Goal: Transaction & Acquisition: Purchase product/service

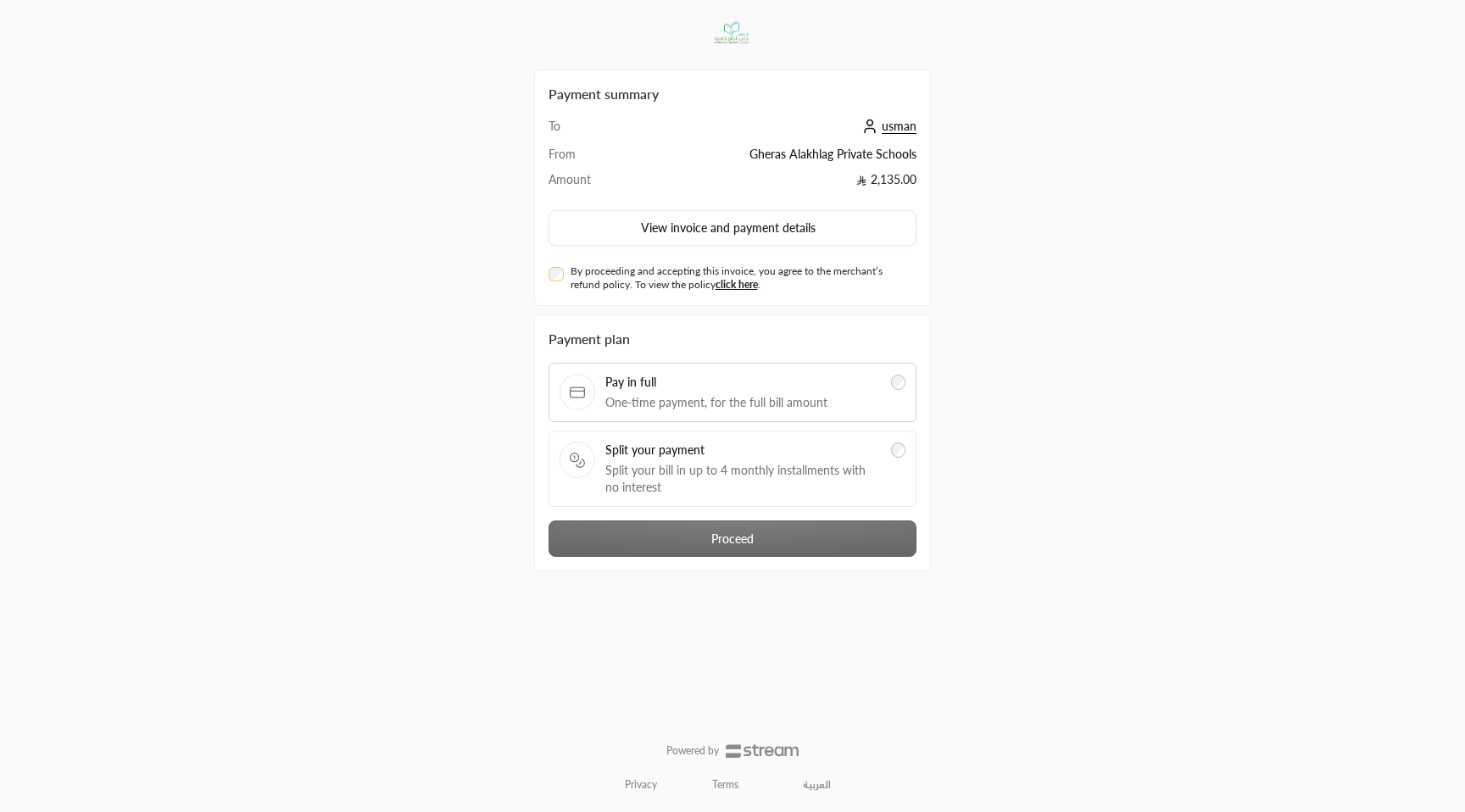
click at [791, 421] on div "Pay in full One-time payment, for the full bill amount" at bounding box center [732, 392] width 368 height 60
click at [791, 451] on span "Split your payment" at bounding box center [743, 450] width 275 height 17
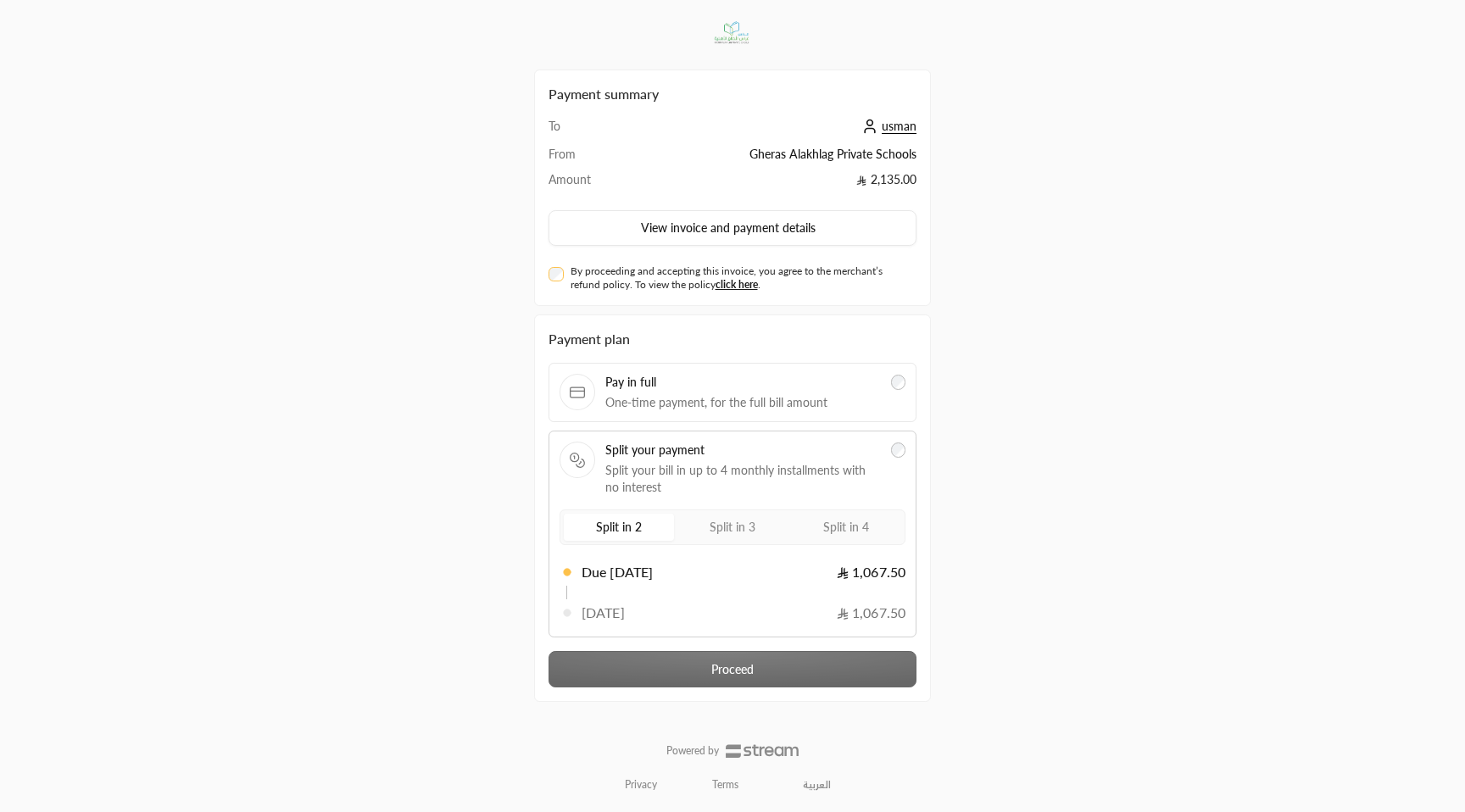
click at [822, 538] on label "Split in 4" at bounding box center [845, 526] width 110 height 27
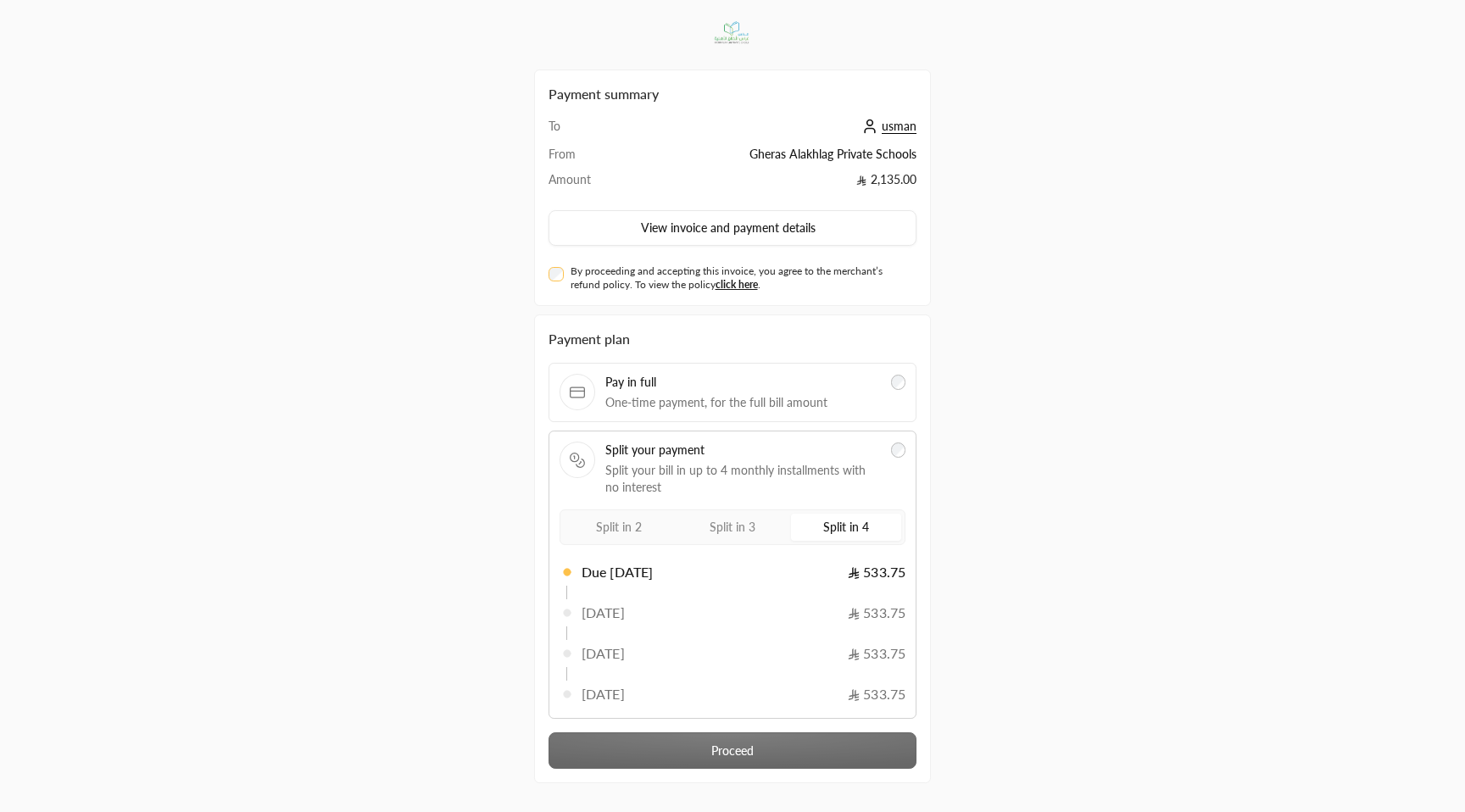
scroll to position [68, 0]
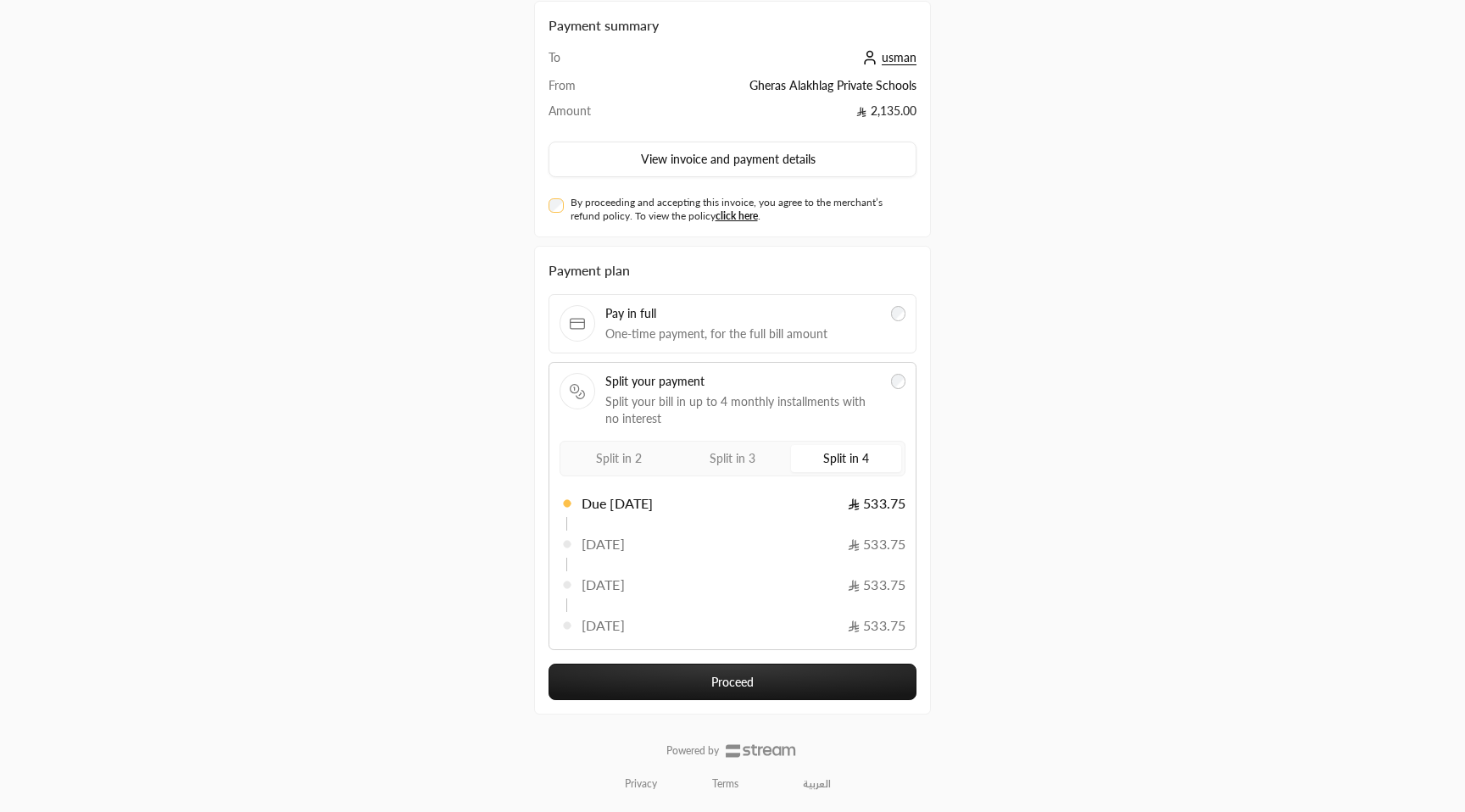
click at [683, 698] on button "Proceed" at bounding box center [732, 681] width 368 height 36
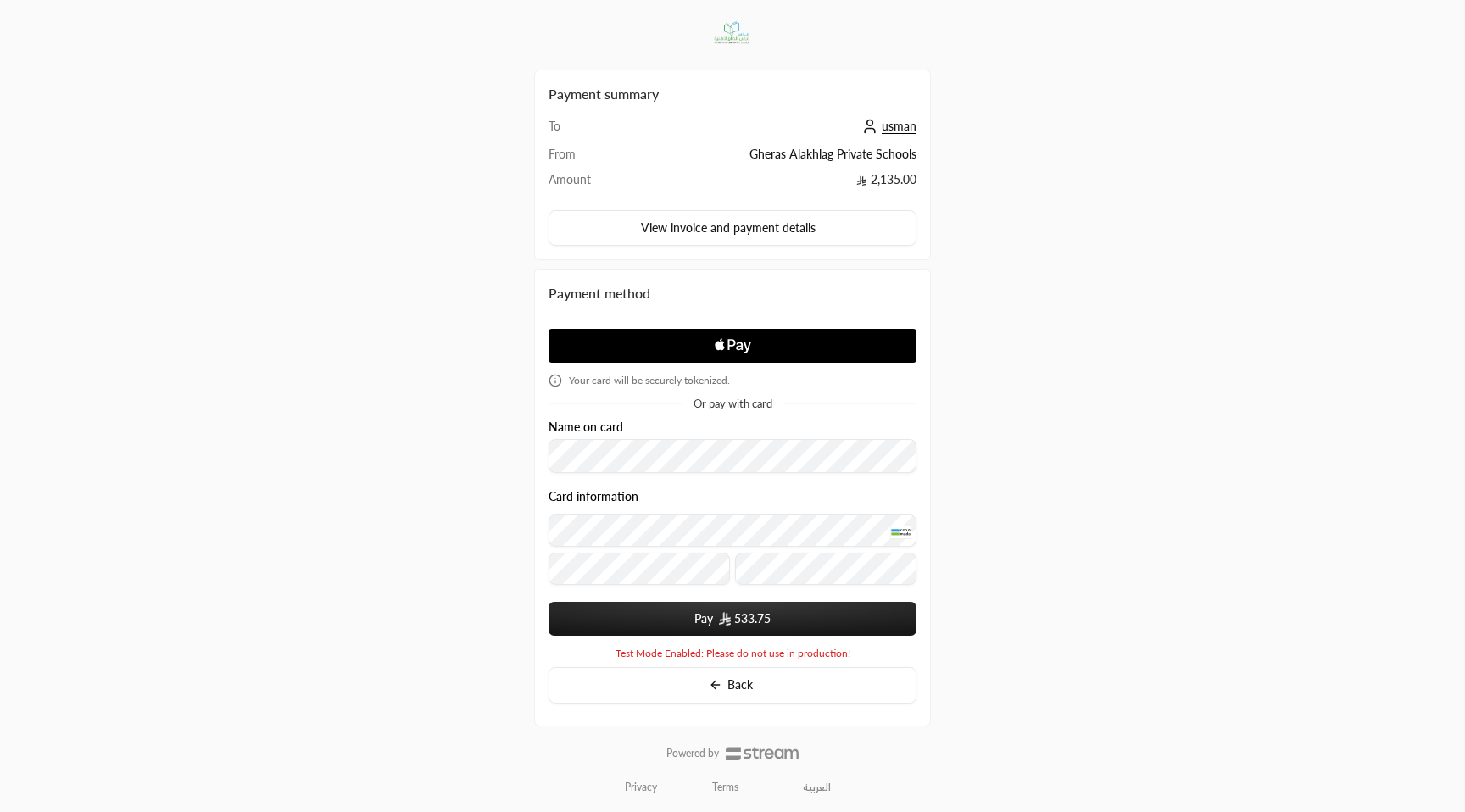
click at [670, 606] on button "Pay 533.75" at bounding box center [732, 618] width 368 height 34
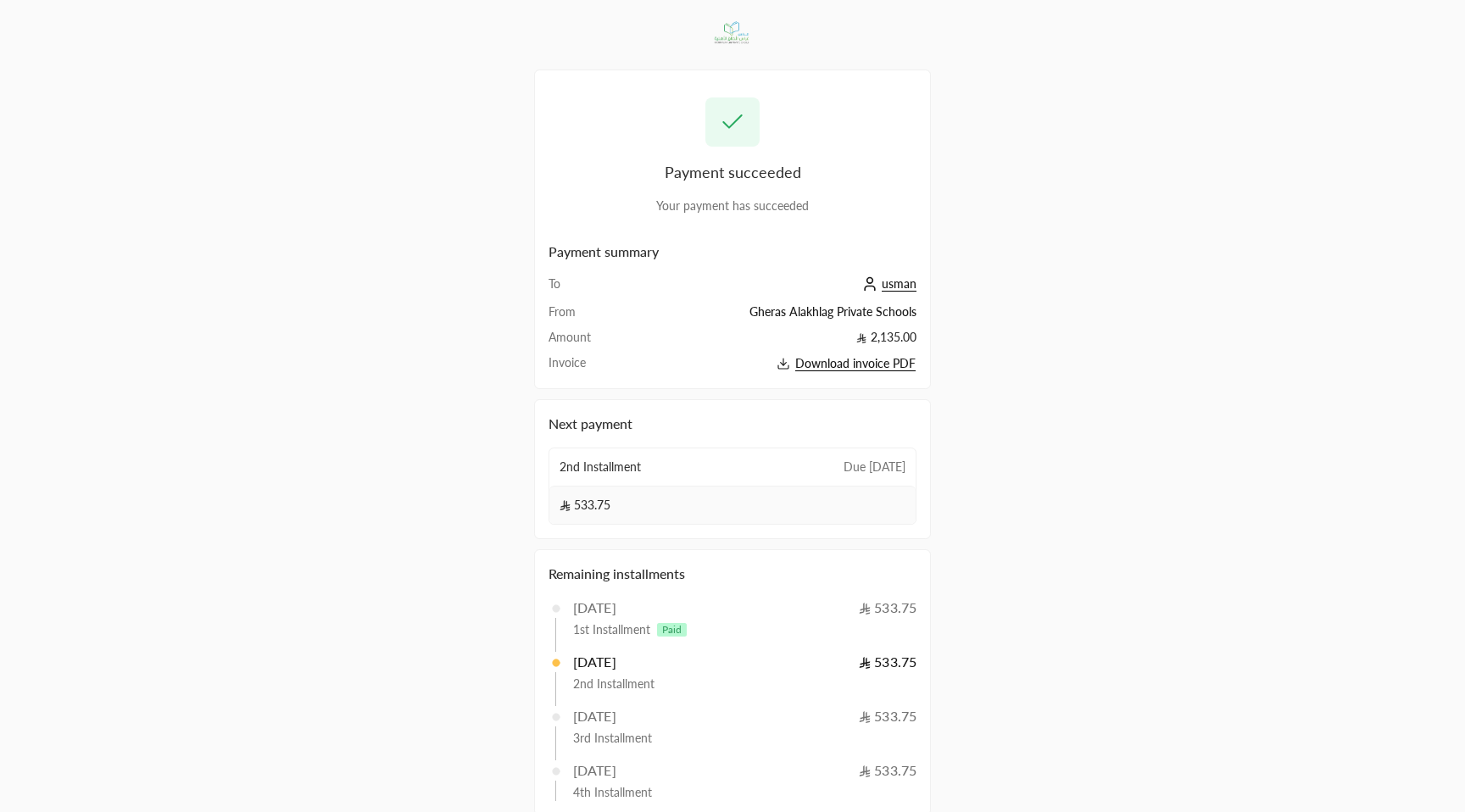
scroll to position [61, 0]
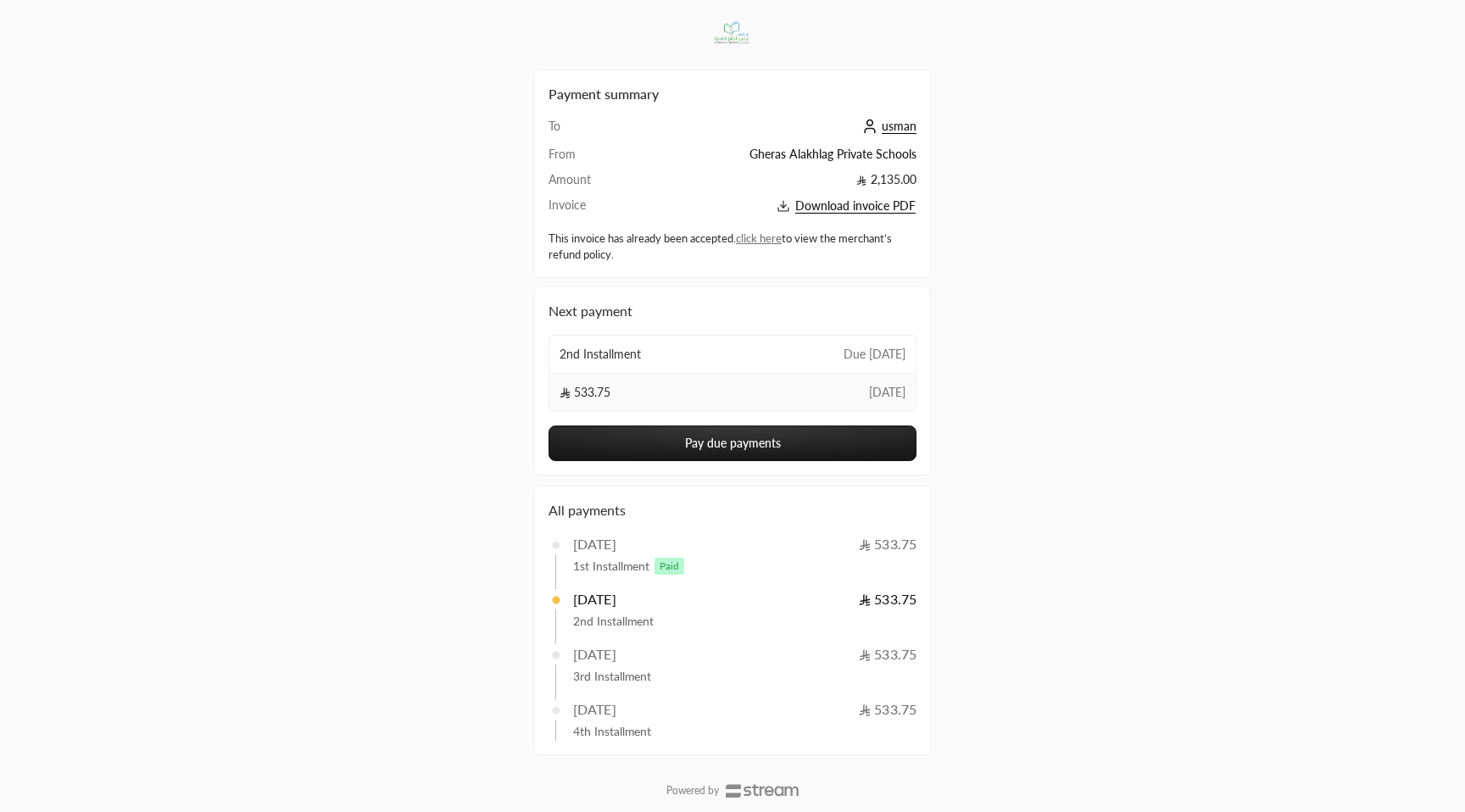
click at [733, 428] on button "Pay due payments" at bounding box center [732, 442] width 368 height 35
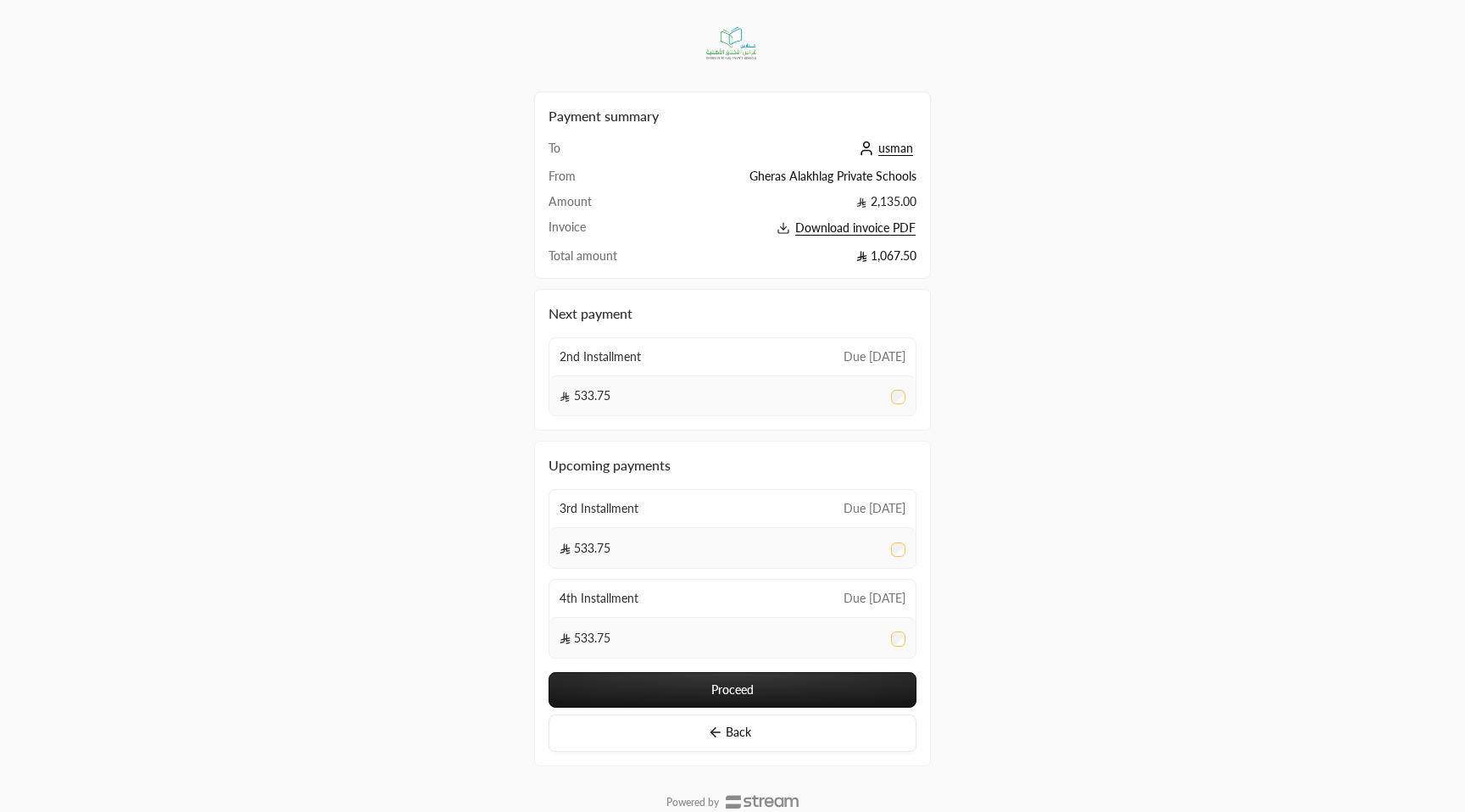
click at [685, 688] on button "Proceed" at bounding box center [732, 689] width 368 height 35
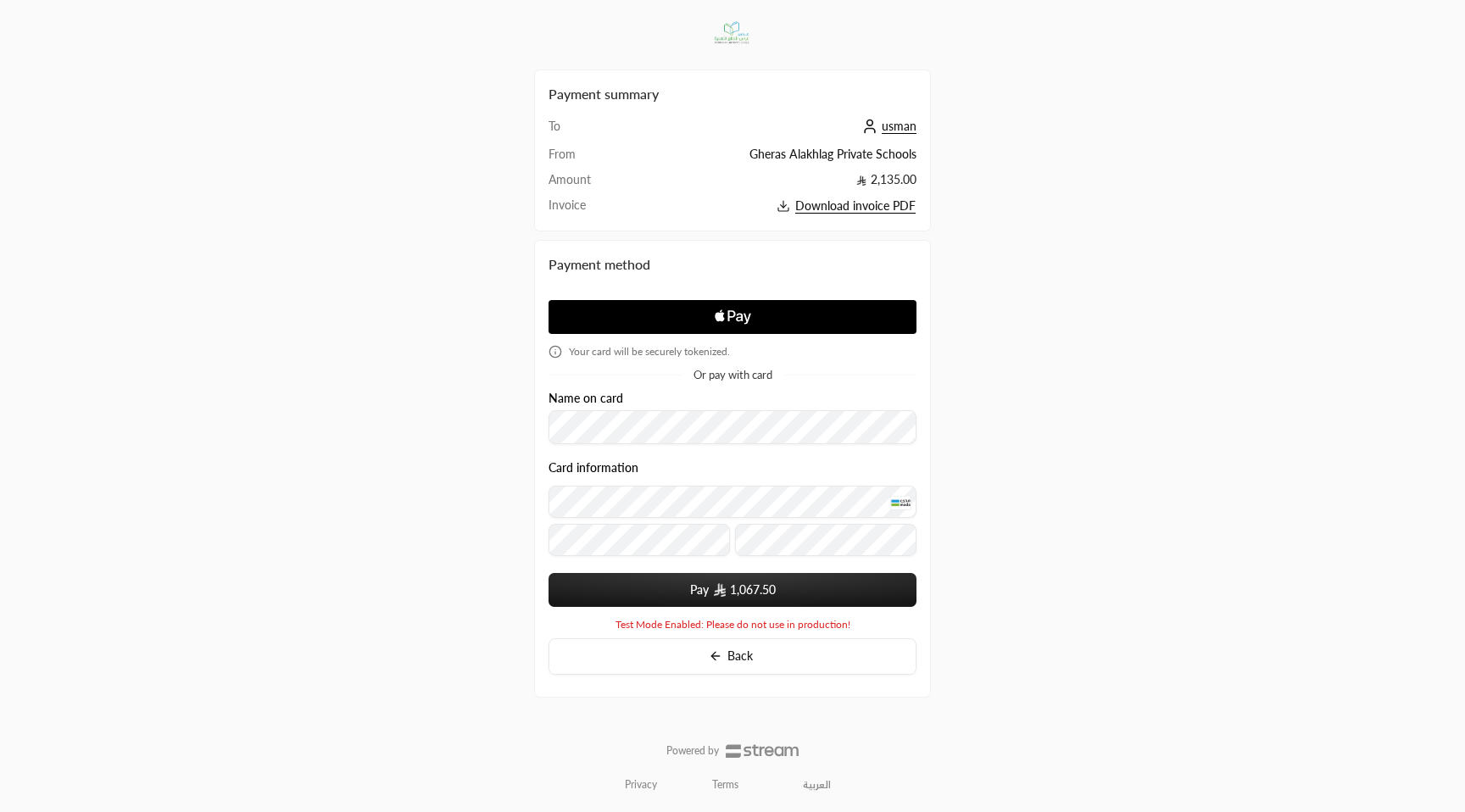
click at [703, 589] on button "Pay 1,067.50" at bounding box center [732, 590] width 368 height 34
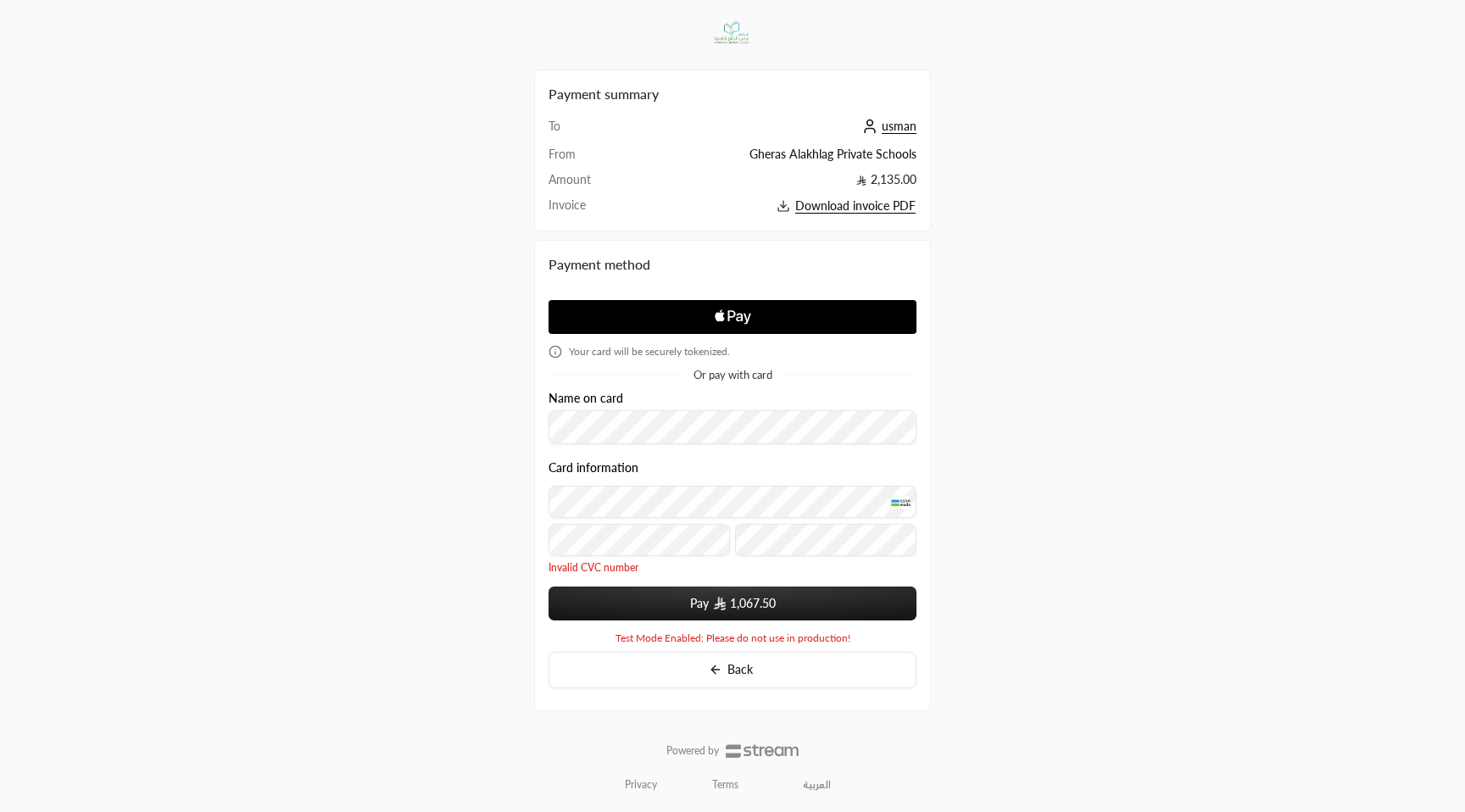
click at [696, 601] on button "Pay 1,067.50" at bounding box center [732, 603] width 368 height 34
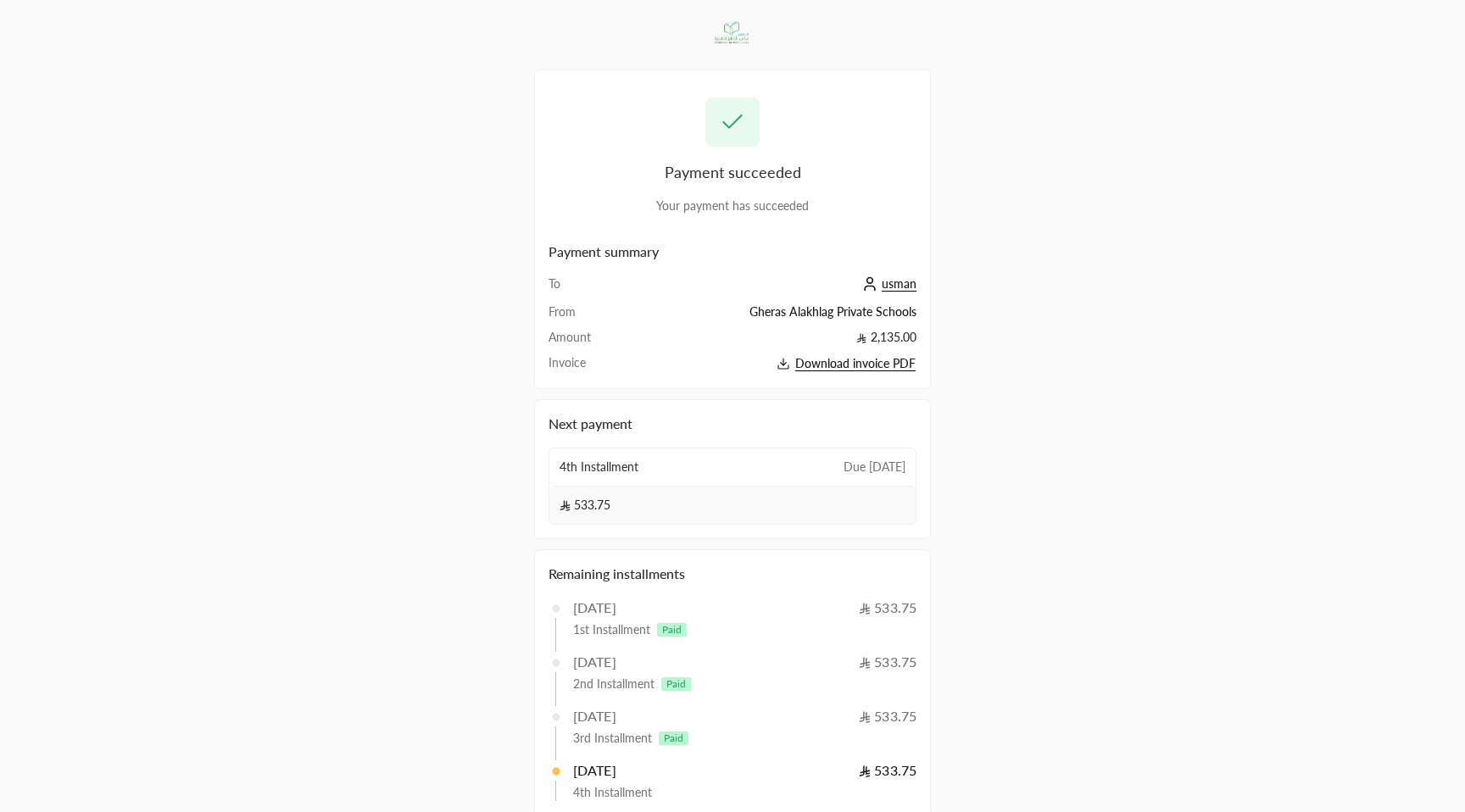
scroll to position [61, 0]
